Goal: Browse casually: Explore the website without a specific task or goal

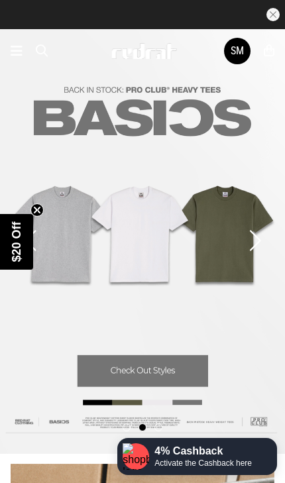
click at [13, 54] on icon at bounding box center [17, 51] width 12 height 16
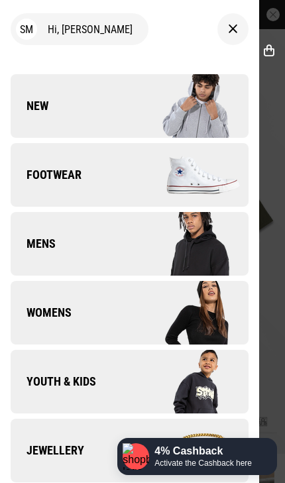
click at [12, 57] on div "SM Hi, Sheree New Back Footwear Back Footwear Mens Back Mens Womens Back Womens…" at bounding box center [129, 241] width 259 height 483
click at [34, 118] on link "New" at bounding box center [130, 106] width 238 height 64
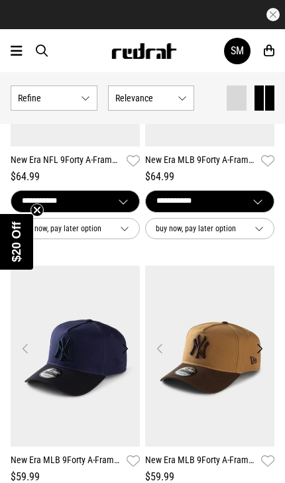
scroll to position [873, 0]
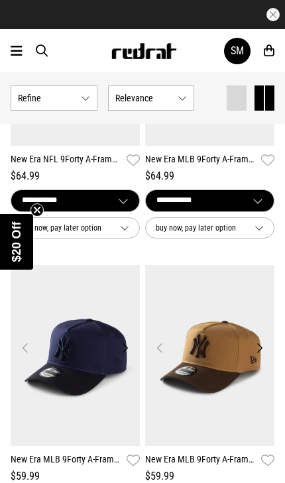
click at [21, 394] on img at bounding box center [75, 355] width 129 height 181
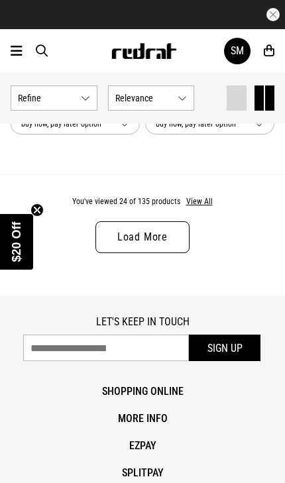
scroll to position [3692, 0]
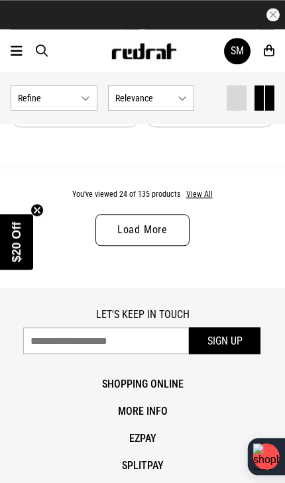
click at [188, 195] on button "View All" at bounding box center [200, 195] width 28 height 12
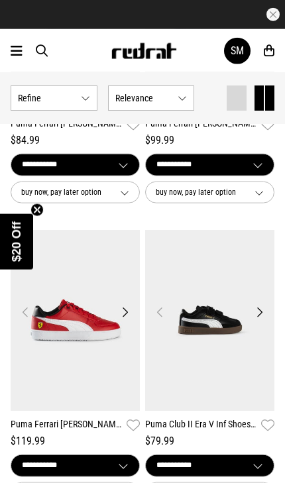
scroll to position [6689, 0]
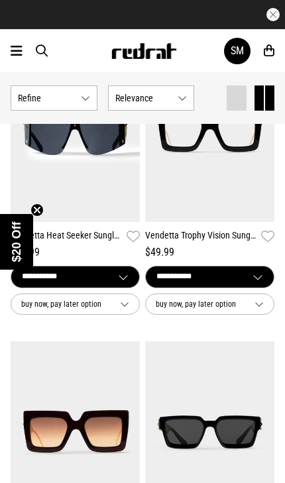
scroll to position [10484, 0]
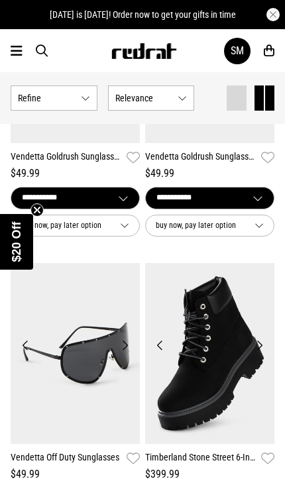
scroll to position [12309, 0]
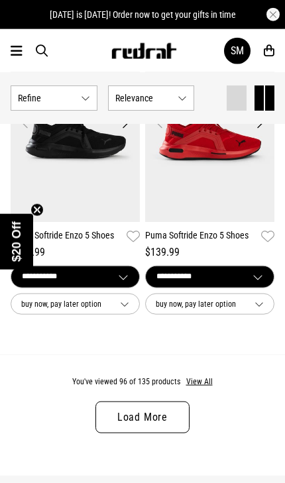
scroll to position [3583, 0]
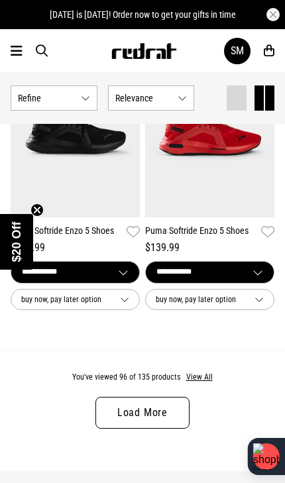
click at [182, 418] on link "Load More" at bounding box center [143, 413] width 94 height 32
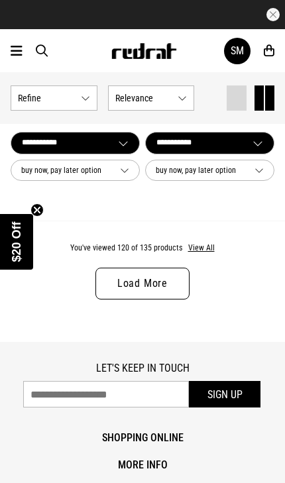
scroll to position [7324, 0]
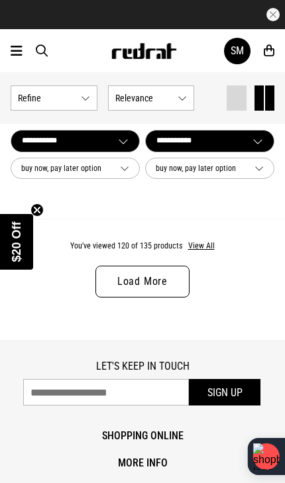
click at [208, 241] on button "View All" at bounding box center [202, 247] width 28 height 12
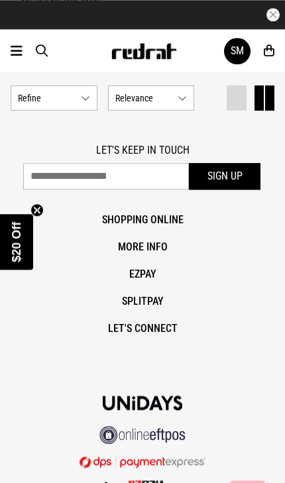
scroll to position [9999, 0]
